Goal: Task Accomplishment & Management: Complete application form

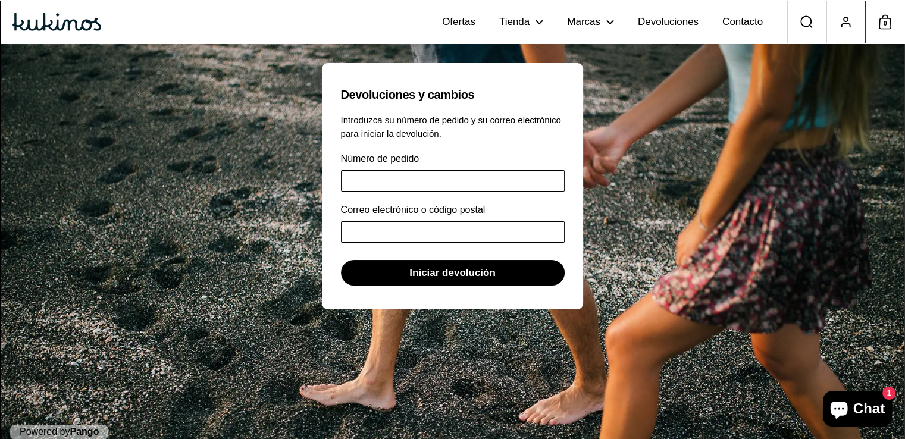
click at [420, 179] on input "Número de pedido" at bounding box center [453, 180] width 224 height 21
type input "******"
type input "**********"
click at [438, 269] on span "Iniciar devolución" at bounding box center [452, 272] width 86 height 24
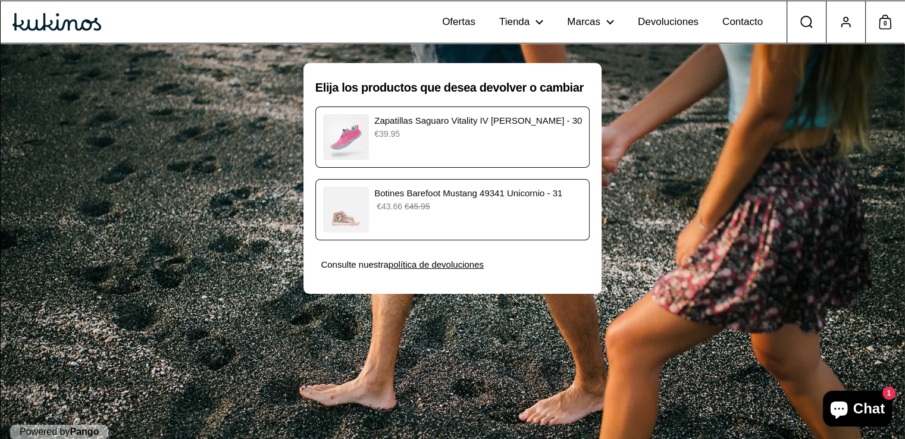
click at [438, 137] on p "€39.95" at bounding box center [478, 134] width 208 height 12
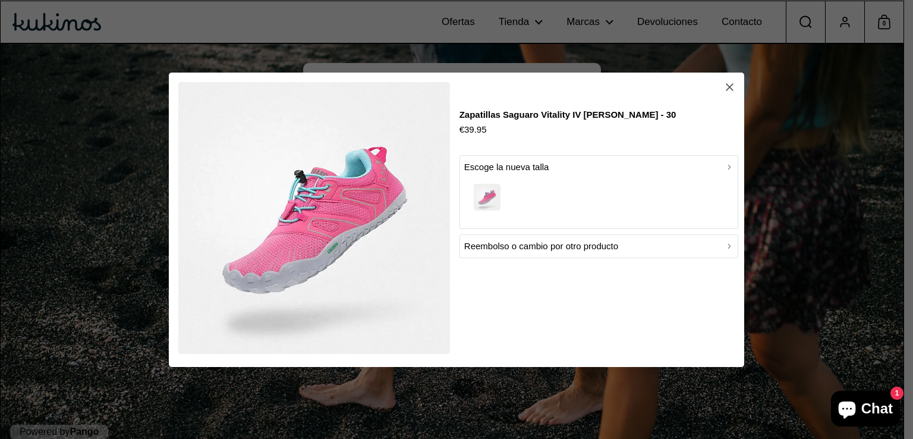
click at [565, 246] on p "Reembolso o cambio por otro producto" at bounding box center [541, 246] width 154 height 14
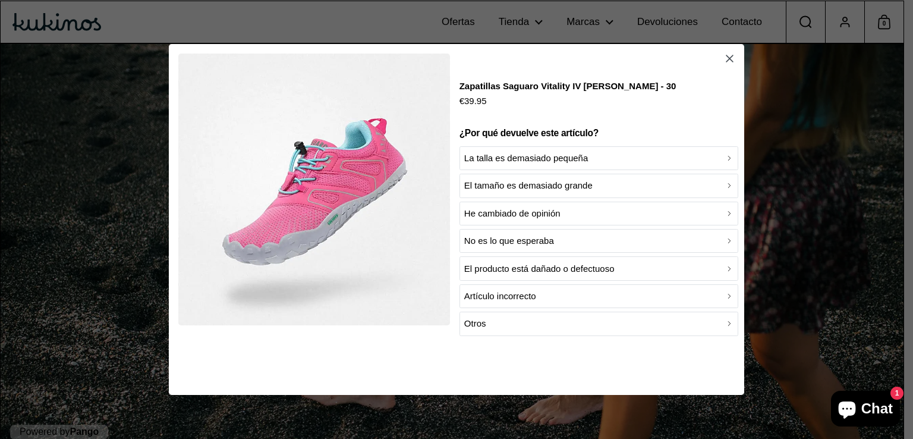
click at [505, 159] on p "La talla es demasiado pequeña" at bounding box center [526, 158] width 124 height 14
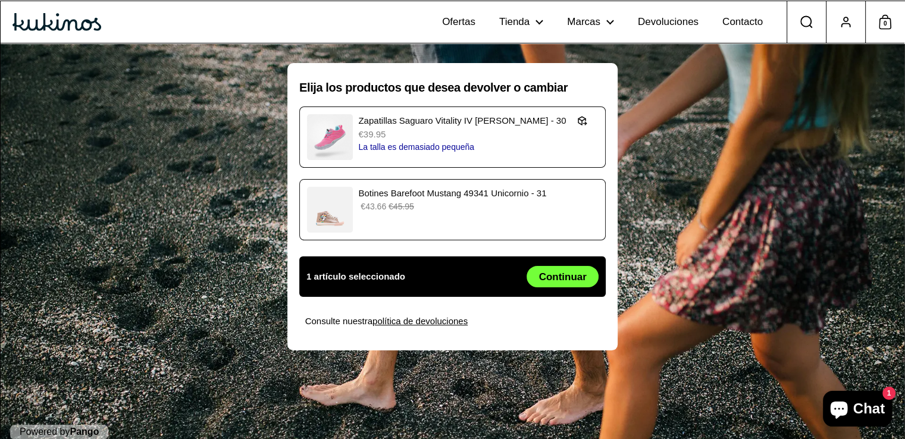
click at [542, 275] on span "Continuar" at bounding box center [563, 276] width 48 height 20
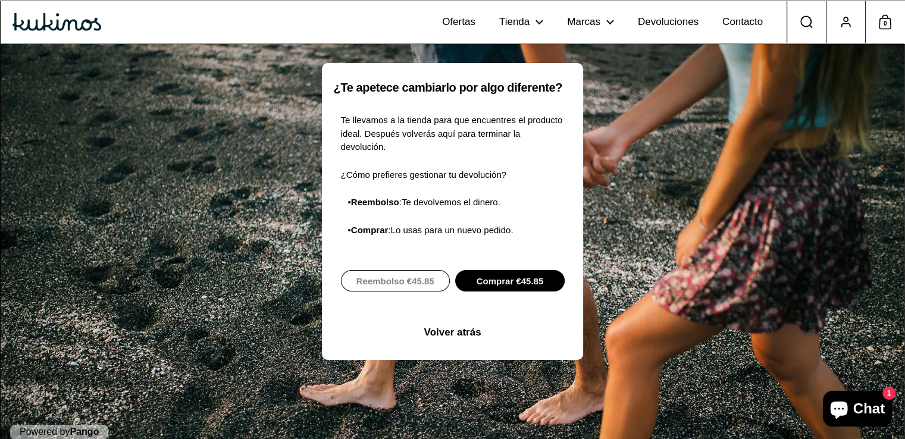
click at [509, 271] on span "Comprar €45.85" at bounding box center [509, 281] width 67 height 20
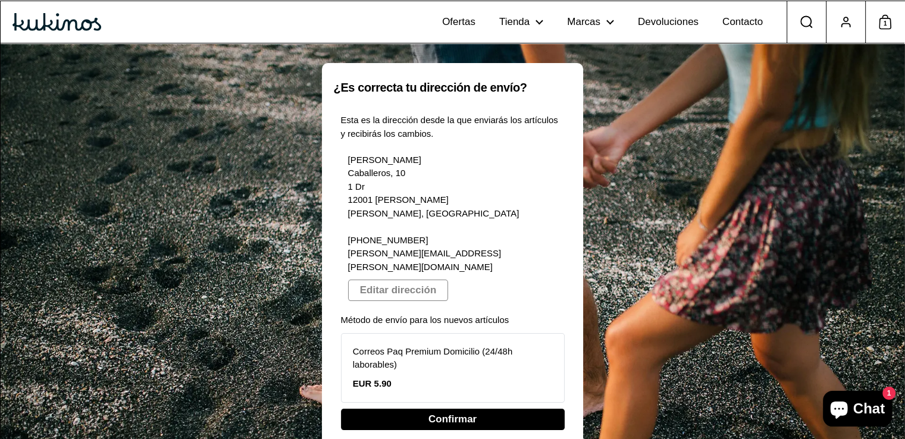
scroll to position [21, 0]
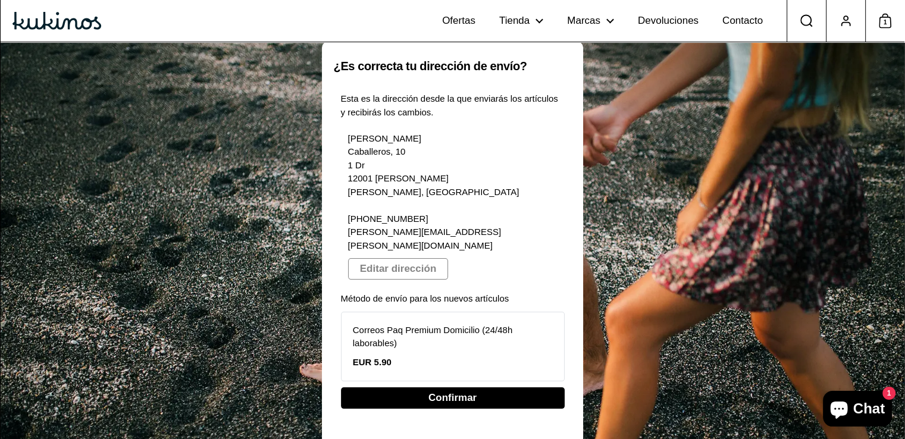
click at [406, 324] on p "Correos Paq Premium Domicilio (24/48h laborables)" at bounding box center [453, 337] width 200 height 27
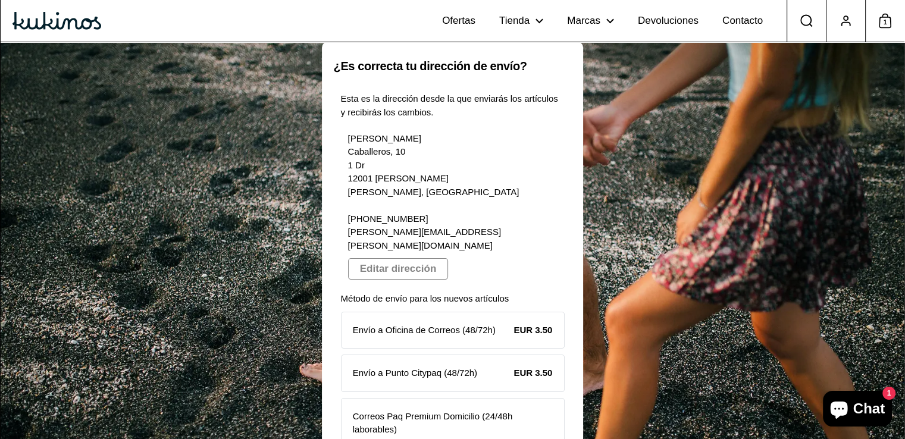
click at [416, 366] on p "Envío a Punto Citypaq (48/72h)" at bounding box center [415, 373] width 124 height 14
click at [536, 368] on strong "EUR 3.50" at bounding box center [532, 373] width 39 height 10
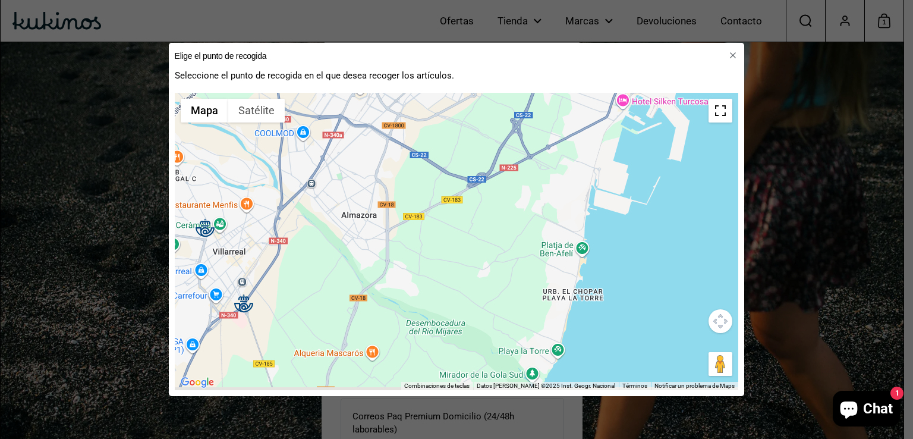
drag, startPoint x: 398, startPoint y: 348, endPoint x: 395, endPoint y: 145, distance: 203.4
click at [395, 145] on div "Para activar la función de arrastre con el teclado, pulsa Alt + Intro. Cuando h…" at bounding box center [457, 241] width 564 height 297
click at [383, 236] on div "Para activar la función de arrastre con el teclado, pulsa Alt + Intro. Cuando h…" at bounding box center [457, 241] width 564 height 297
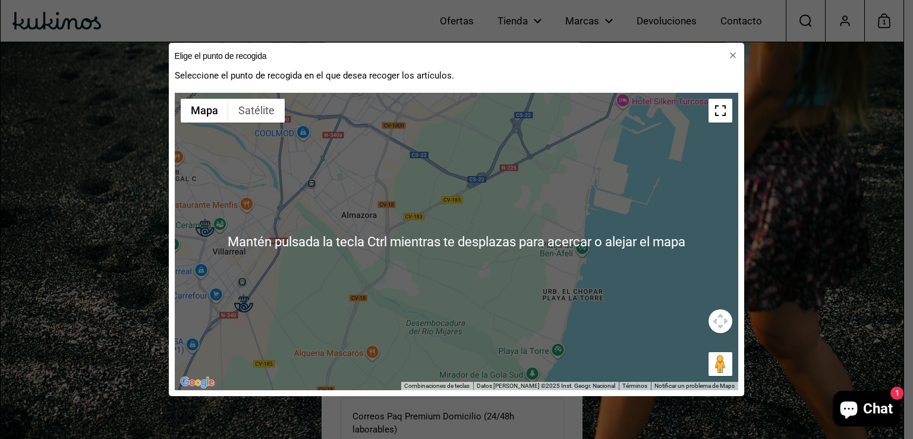
click at [445, 255] on div "Para activar la función de arrastre con el teclado, pulsa Alt + Intro. Cuando h…" at bounding box center [457, 241] width 564 height 297
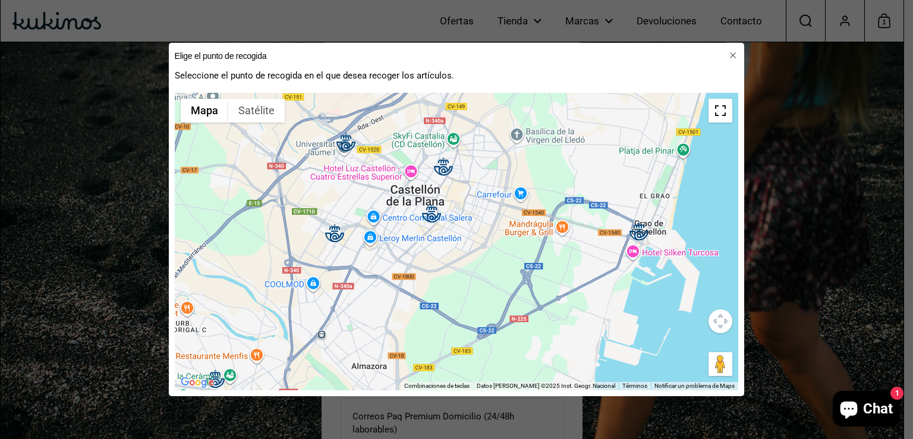
drag, startPoint x: 425, startPoint y: 157, endPoint x: 435, endPoint y: 313, distance: 156.8
click at [435, 313] on div "Para activar la función de arrastre con el teclado, pulsa Alt + Intro. Cuando h…" at bounding box center [457, 241] width 564 height 297
click at [338, 71] on p "Seleccione el punto de recogida en el que desea recoger los artículos." at bounding box center [457, 75] width 564 height 15
click at [244, 56] on h2 "Elige el punto de recogida" at bounding box center [221, 56] width 92 height 8
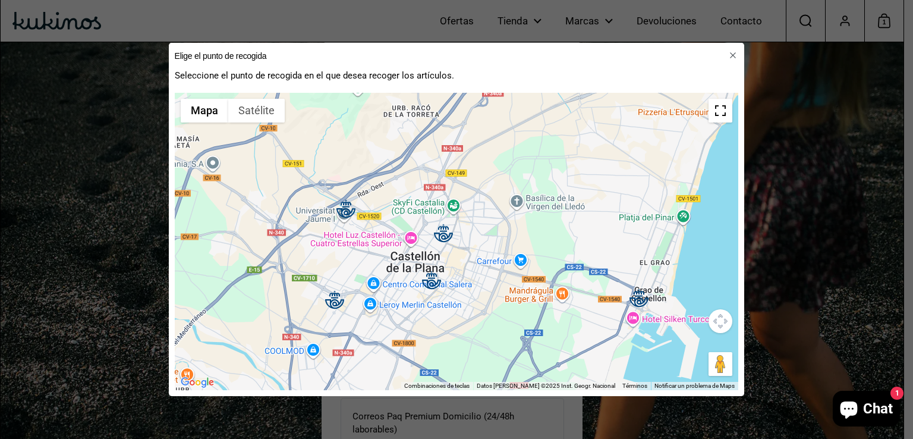
drag, startPoint x: 423, startPoint y: 269, endPoint x: 423, endPoint y: 338, distance: 68.4
click at [423, 338] on div "Para activar la función de arrastre con el teclado, pulsa Alt + Intro. Cuando h…" at bounding box center [457, 241] width 564 height 297
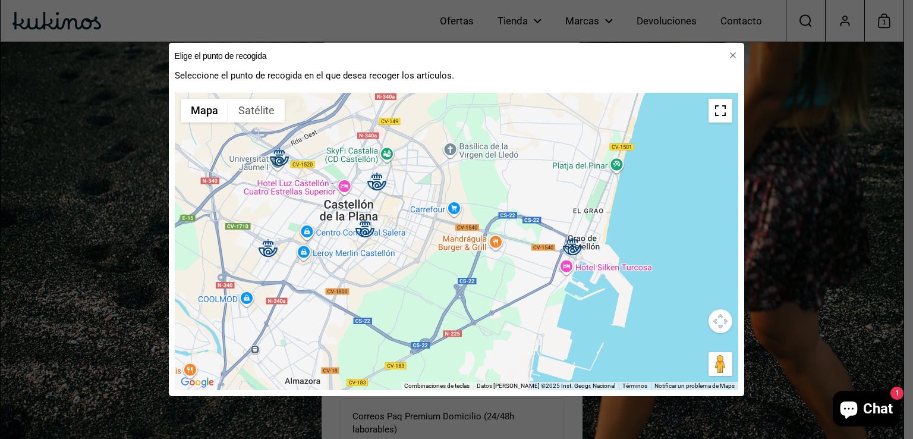
drag, startPoint x: 461, startPoint y: 260, endPoint x: 401, endPoint y: 310, distance: 78.1
click at [401, 310] on div "Para activar la función de arrastre con el teclado, pulsa Alt + Intro. Cuando h…" at bounding box center [457, 241] width 564 height 297
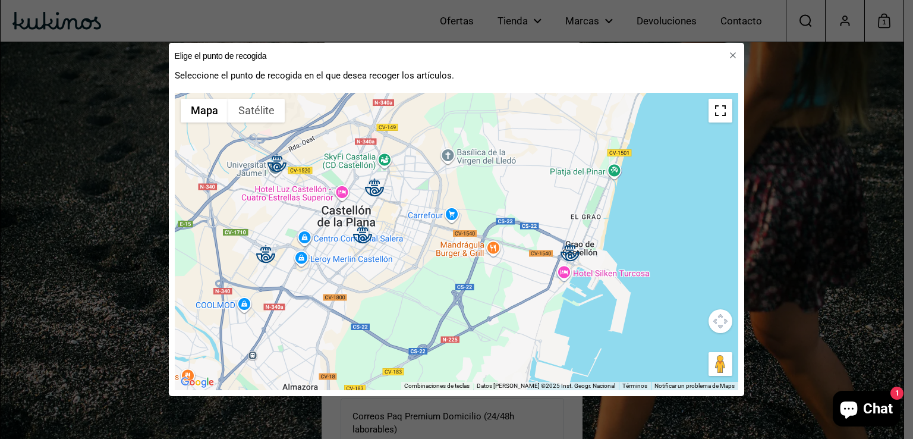
click at [364, 238] on img at bounding box center [362, 234] width 19 height 19
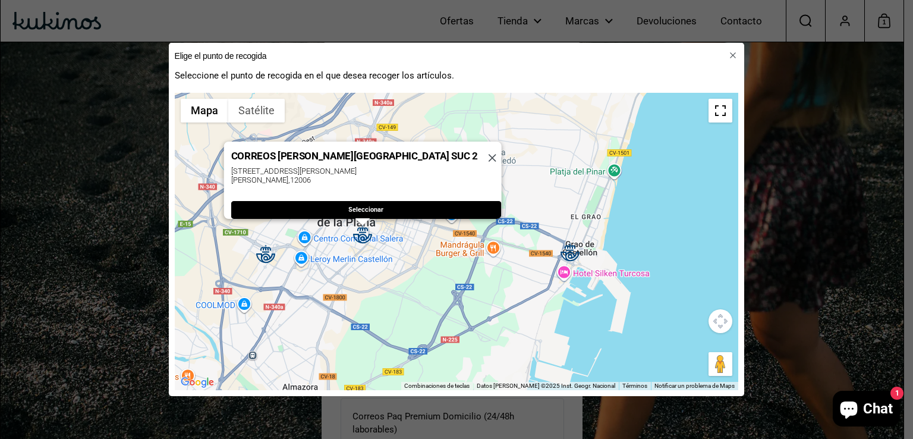
click at [371, 203] on span "Seleccionar" at bounding box center [365, 210] width 35 height 17
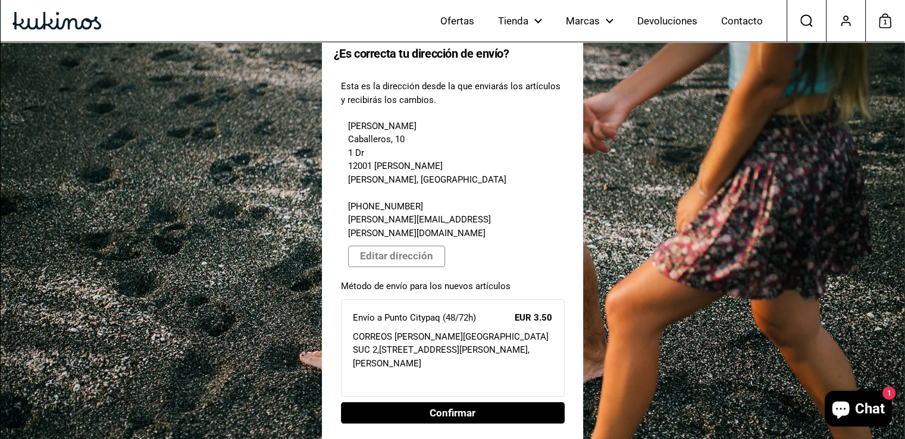
scroll to position [46, 0]
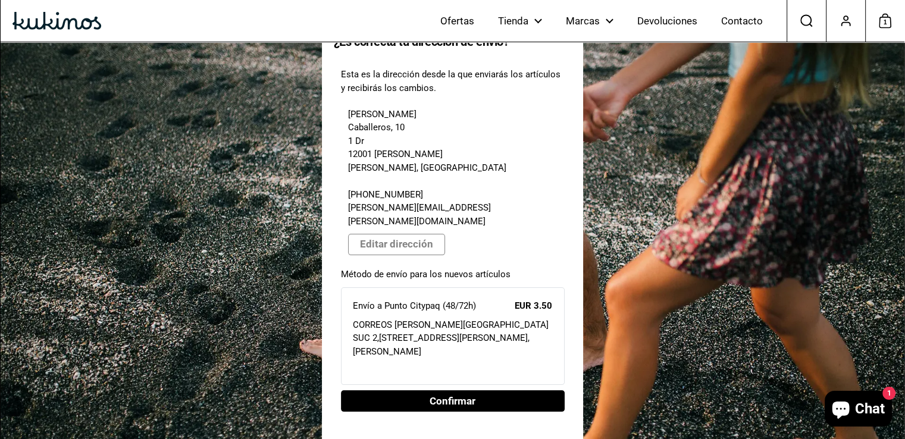
click at [450, 391] on span "Confirmar" at bounding box center [452, 401] width 46 height 20
